Goal: Task Accomplishment & Management: Manage account settings

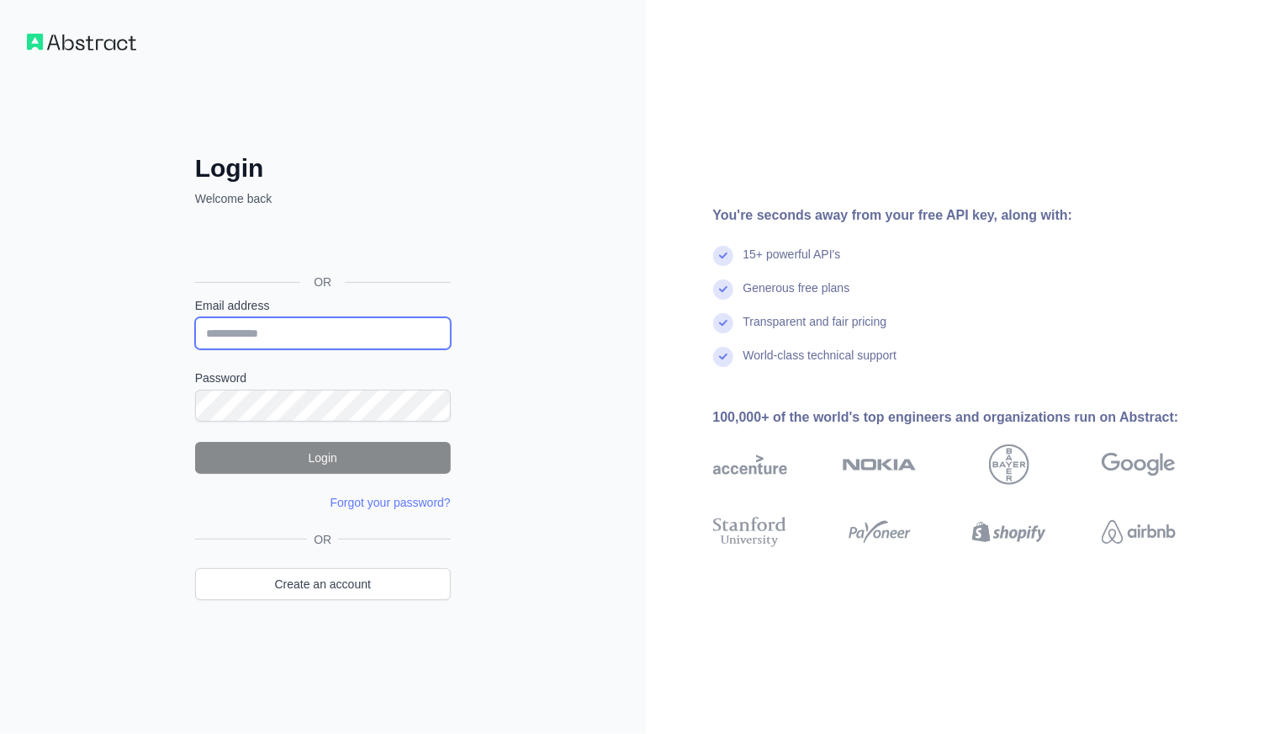
type input "**********"
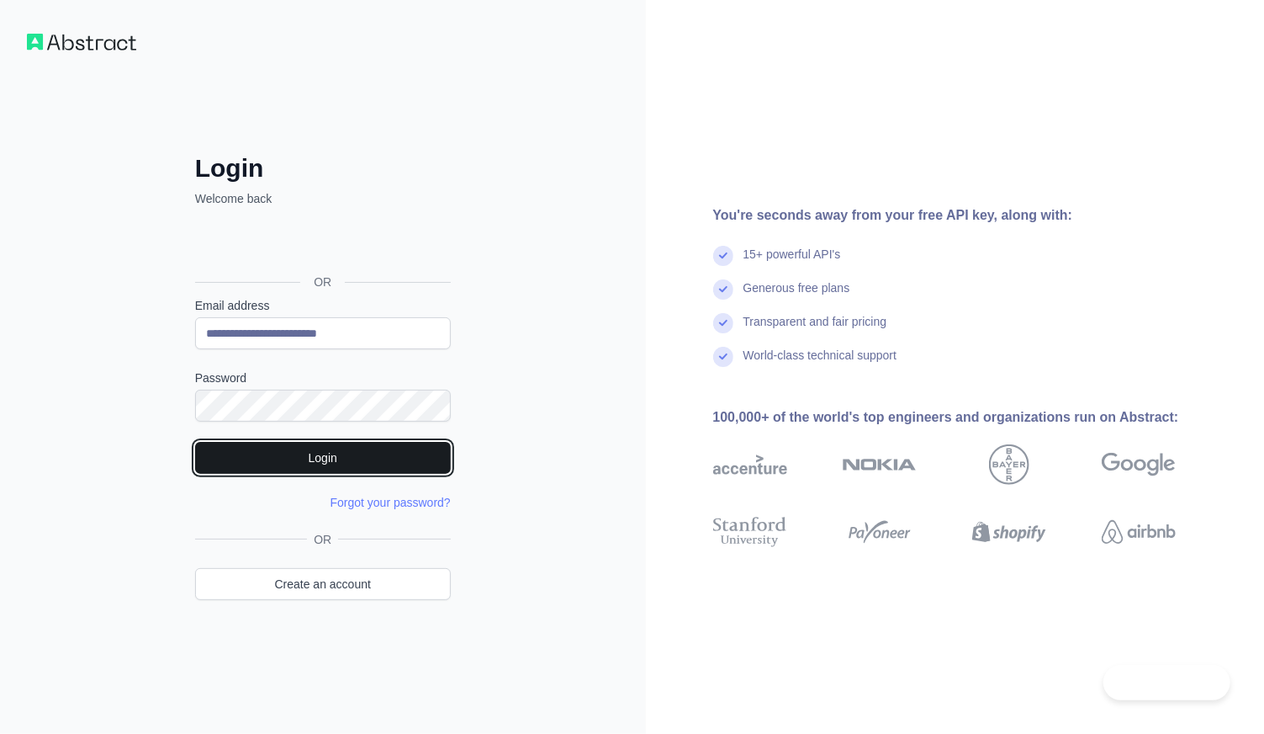
click at [332, 465] on button "Login" at bounding box center [323, 458] width 256 height 32
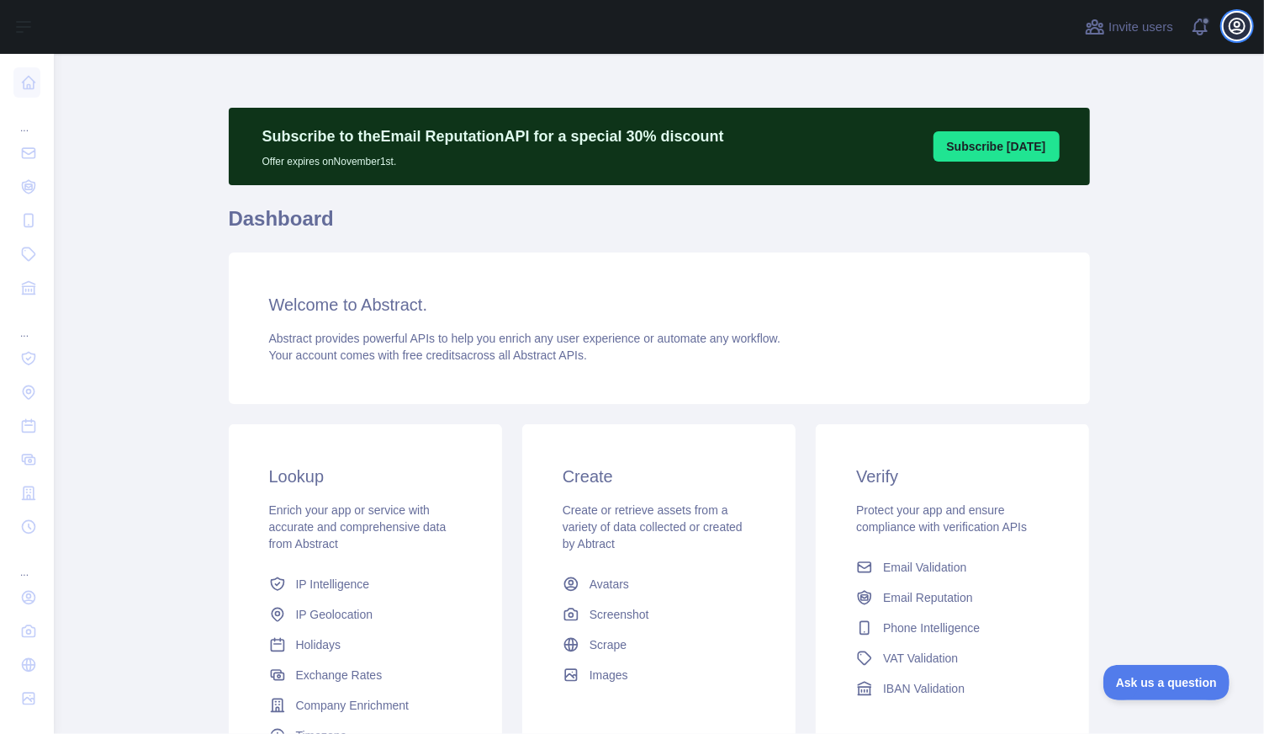
click at [1243, 29] on icon "button" at bounding box center [1237, 26] width 20 height 20
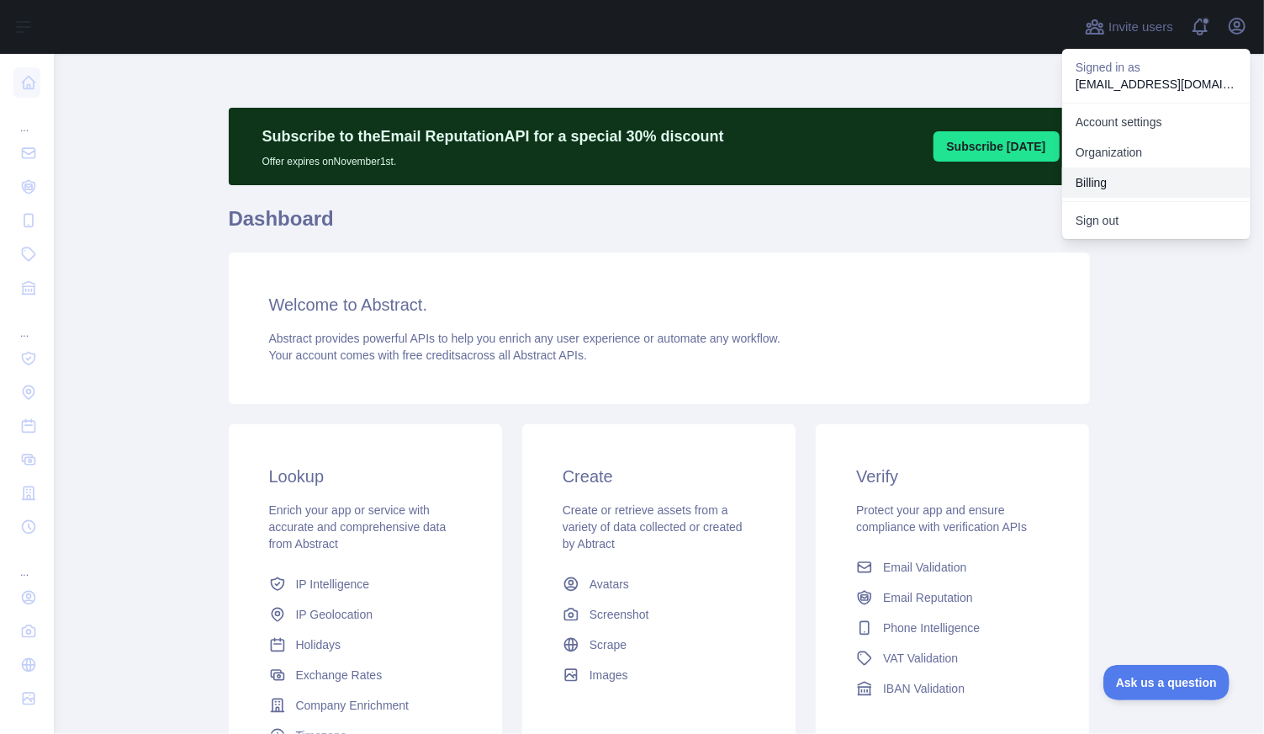
click at [1093, 184] on button "Billing" at bounding box center [1156, 182] width 188 height 30
